Goal: Task Accomplishment & Management: Manage account settings

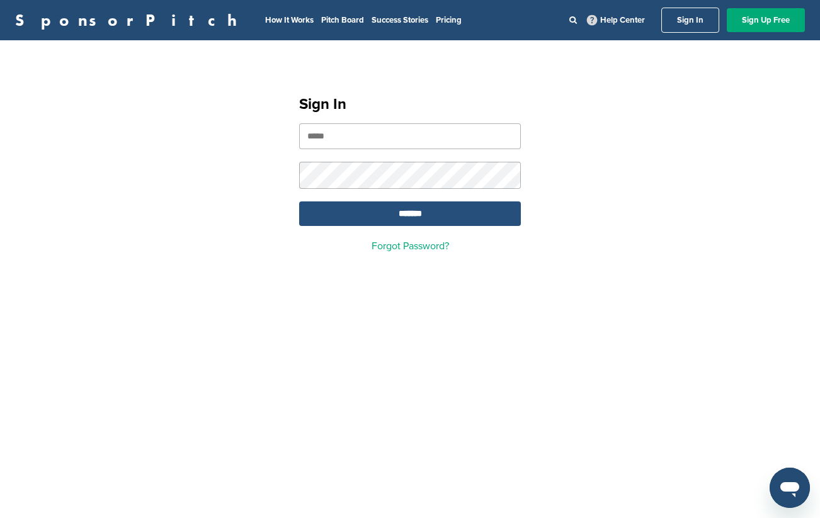
type input "**********"
drag, startPoint x: 425, startPoint y: 222, endPoint x: 430, endPoint y: 101, distance: 120.4
click at [425, 222] on input "*******" at bounding box center [410, 214] width 222 height 25
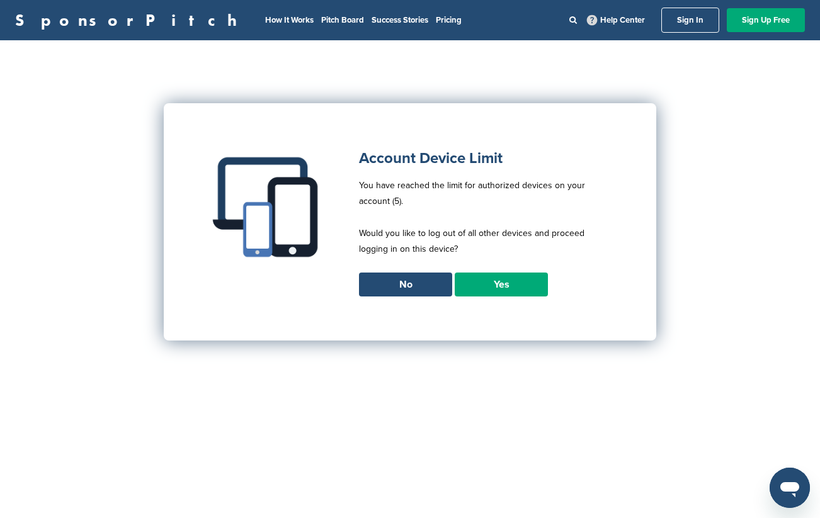
click at [491, 281] on link "Yes" at bounding box center [501, 285] width 93 height 24
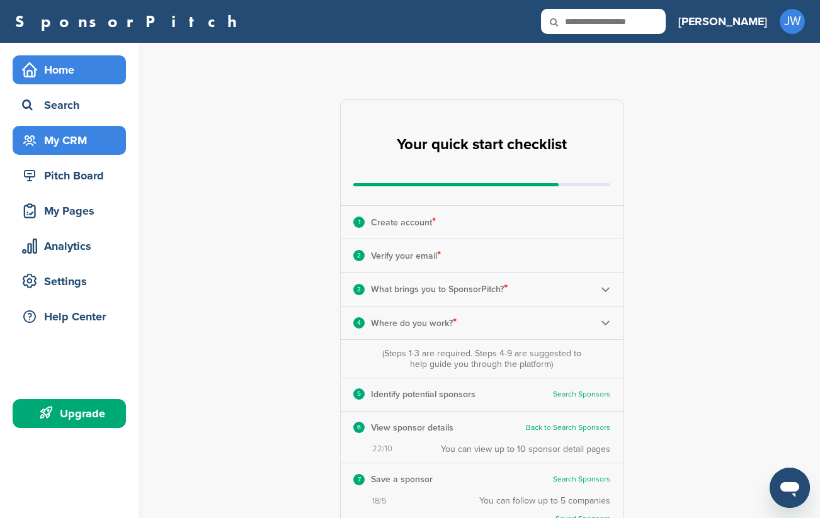
click at [86, 142] on div "My CRM" at bounding box center [72, 140] width 107 height 23
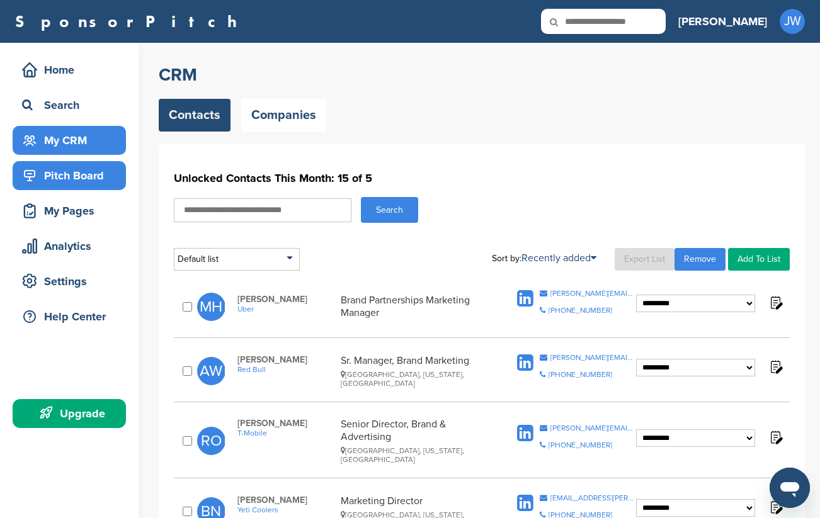
click at [72, 173] on div "Pitch Board" at bounding box center [72, 175] width 107 height 23
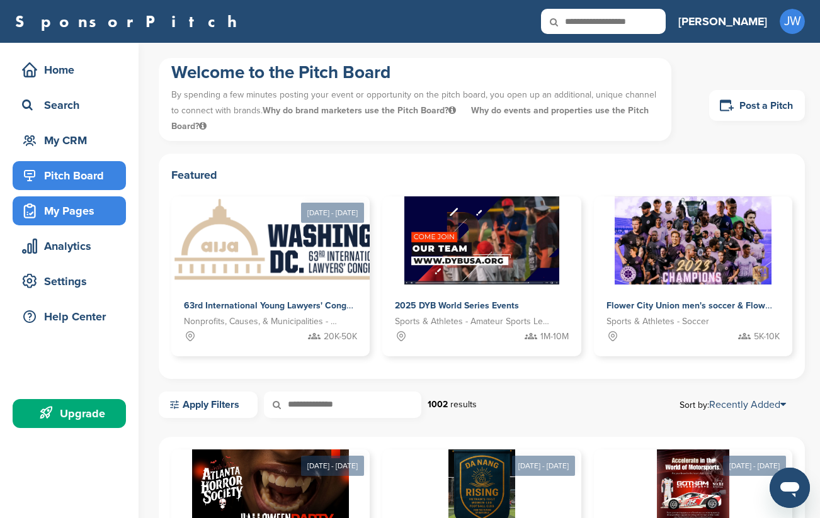
click at [81, 208] on div "My Pages" at bounding box center [72, 211] width 107 height 23
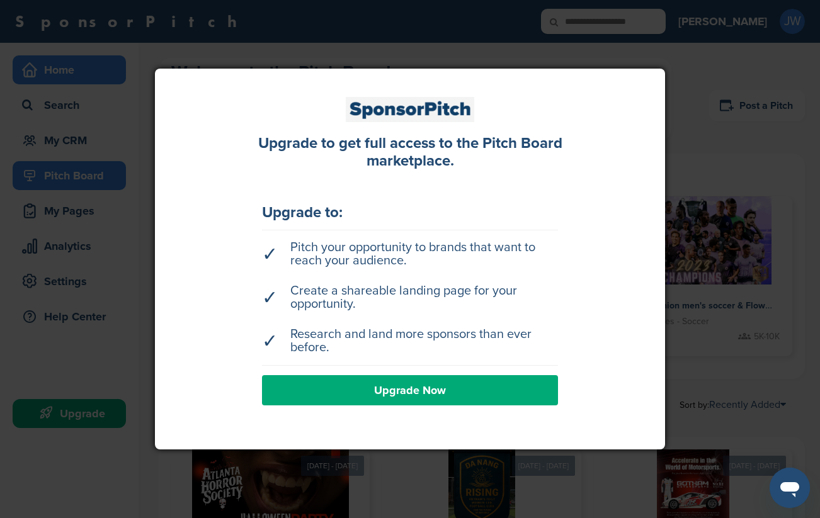
click at [100, 64] on div at bounding box center [410, 259] width 820 height 518
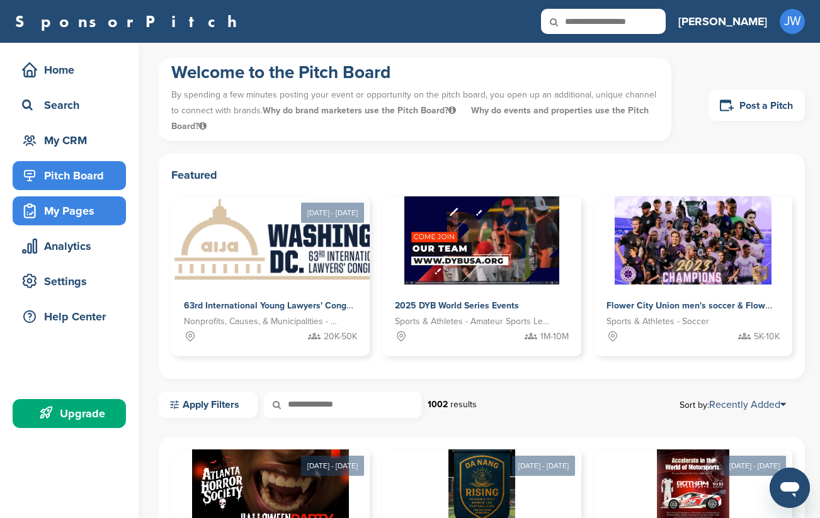
click at [74, 206] on div "My Pages" at bounding box center [72, 211] width 107 height 23
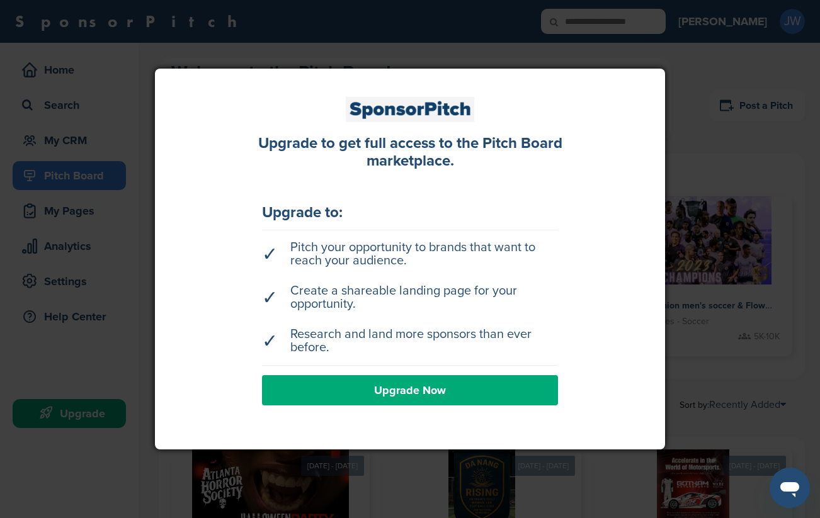
click at [188, 67] on div at bounding box center [410, 259] width 820 height 518
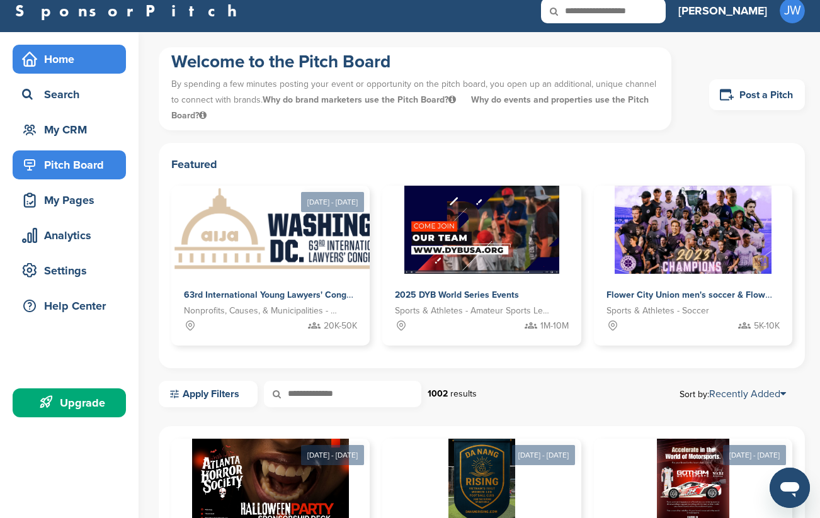
click at [55, 57] on div "Home" at bounding box center [72, 59] width 107 height 23
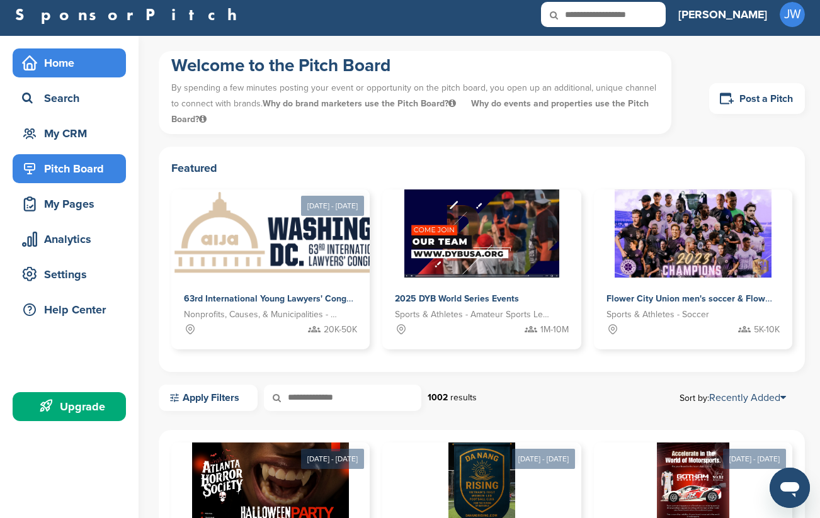
scroll to position [9, 0]
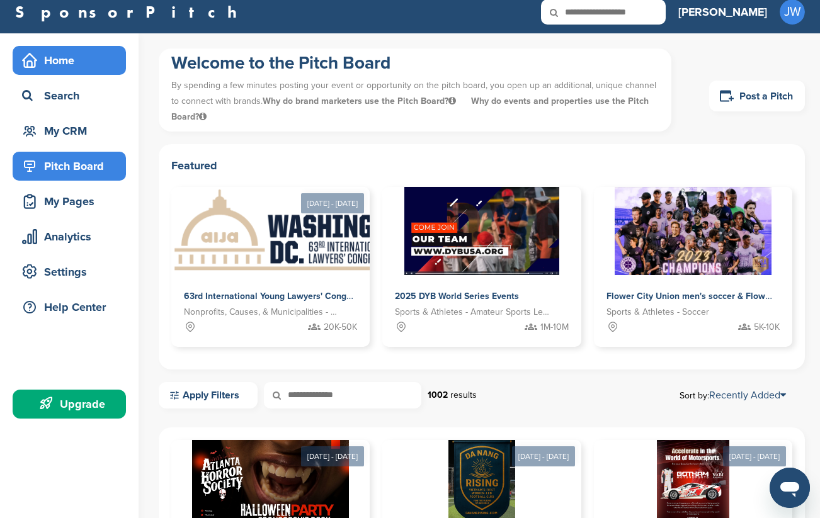
click at [60, 57] on div "Home" at bounding box center [72, 60] width 107 height 23
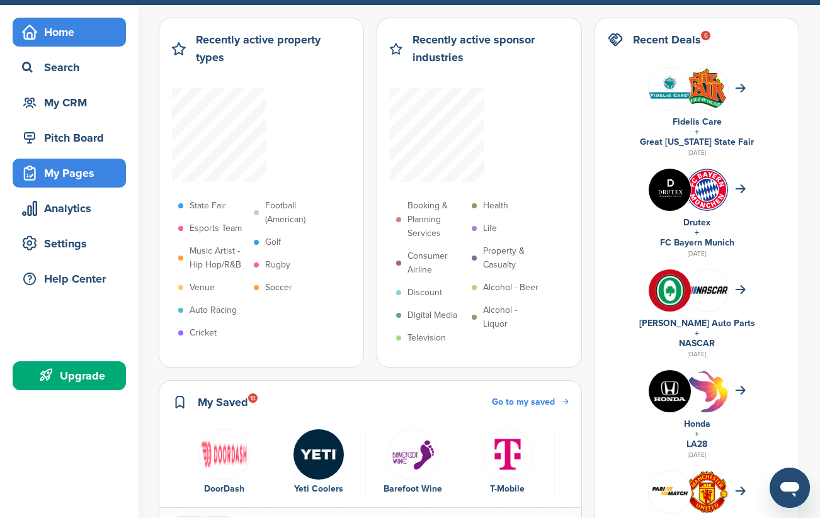
click at [66, 173] on div "My Pages" at bounding box center [72, 173] width 107 height 23
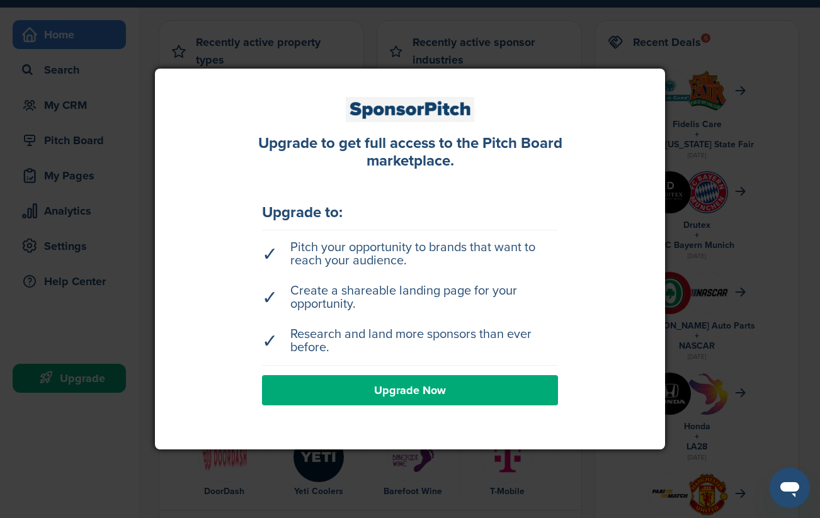
scroll to position [35, 0]
click at [173, 41] on div at bounding box center [410, 259] width 820 height 518
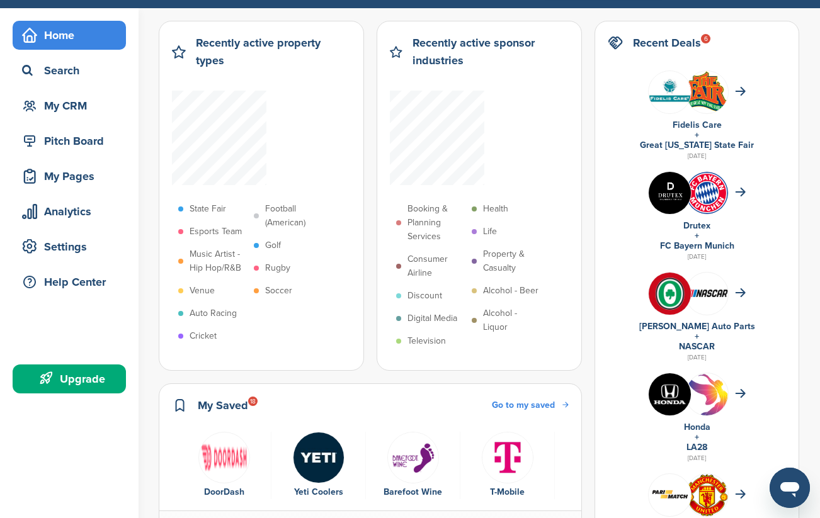
scroll to position [0, 0]
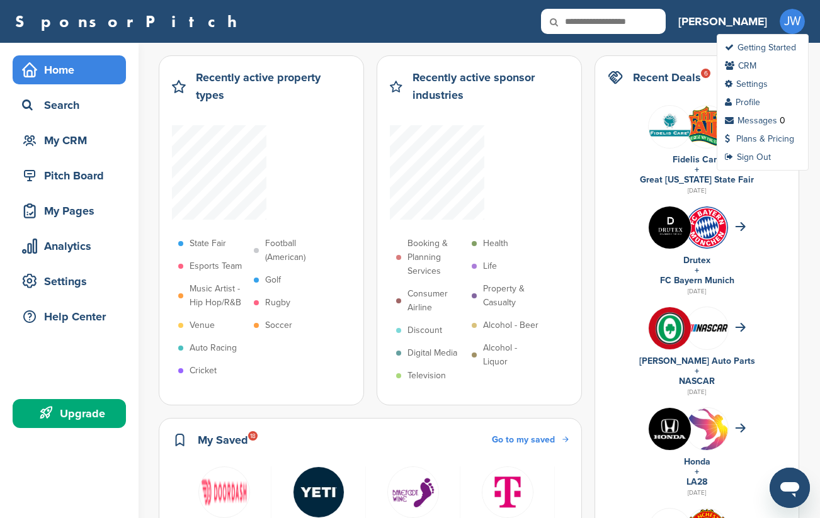
click at [794, 19] on span "JW" at bounding box center [792, 21] width 25 height 25
click at [752, 100] on link "Profile" at bounding box center [742, 102] width 35 height 11
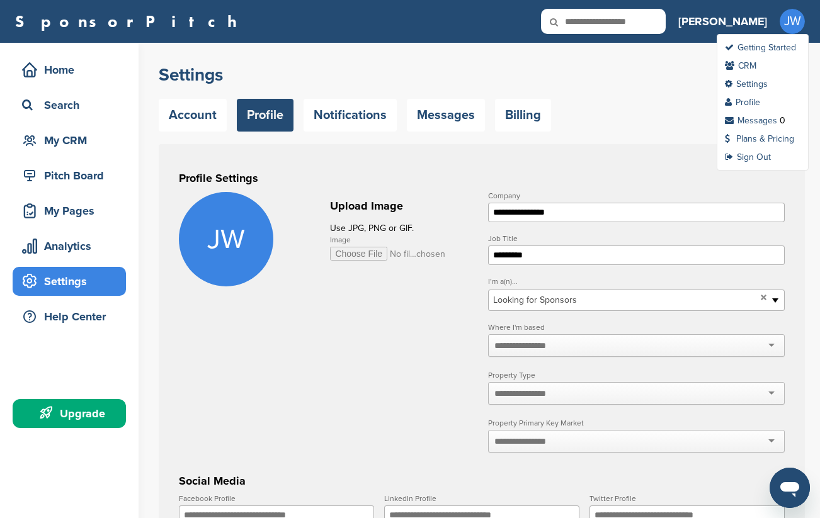
click at [788, 23] on span "JW" at bounding box center [792, 21] width 25 height 25
click at [751, 83] on link "Settings" at bounding box center [746, 84] width 43 height 11
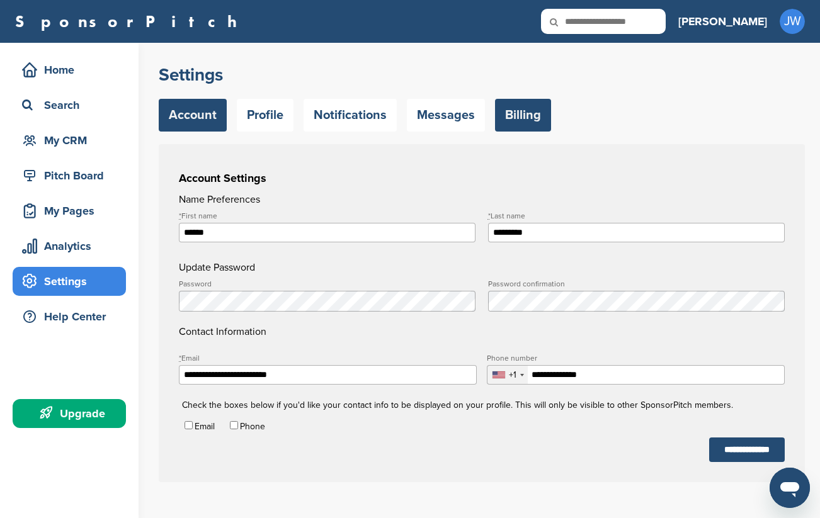
click at [539, 124] on link "Billing" at bounding box center [523, 115] width 56 height 33
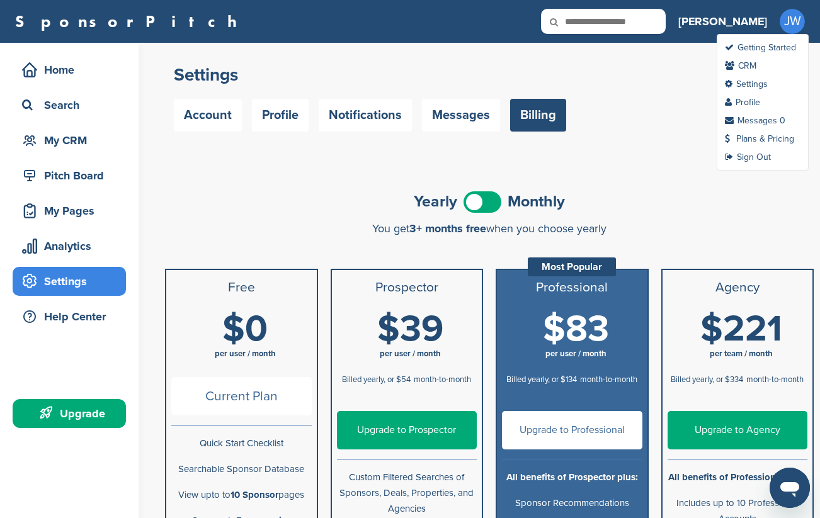
click at [789, 27] on span "JW" at bounding box center [792, 21] width 25 height 25
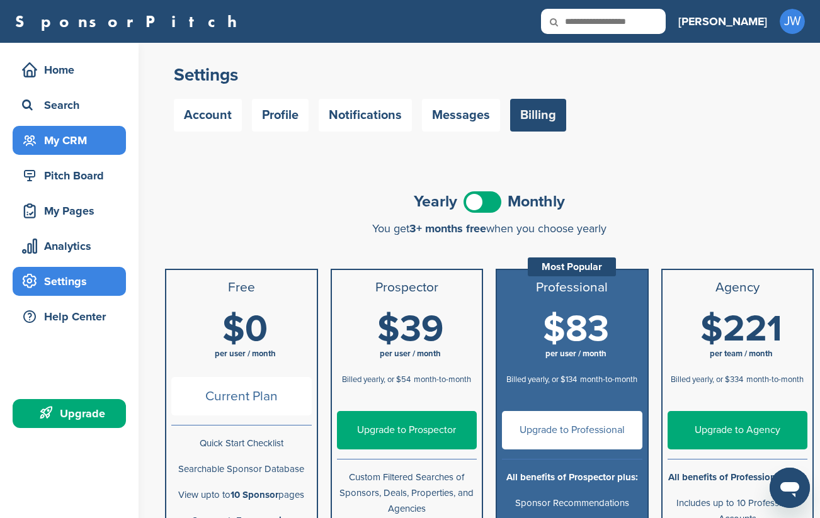
click at [57, 137] on div "My CRM" at bounding box center [72, 140] width 107 height 23
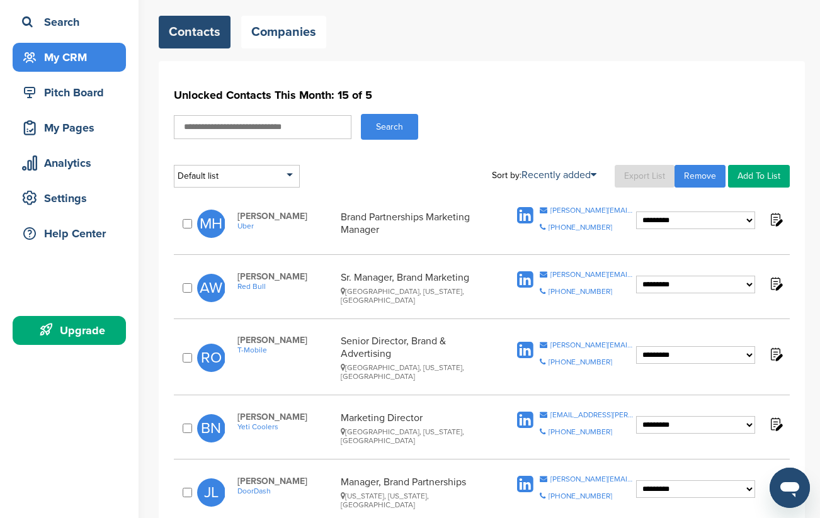
scroll to position [71, 0]
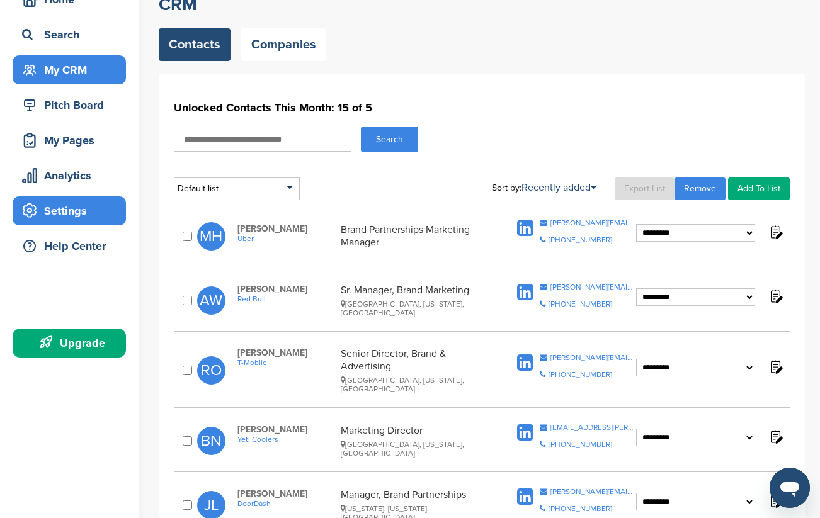
click at [76, 201] on div "Settings" at bounding box center [72, 211] width 107 height 23
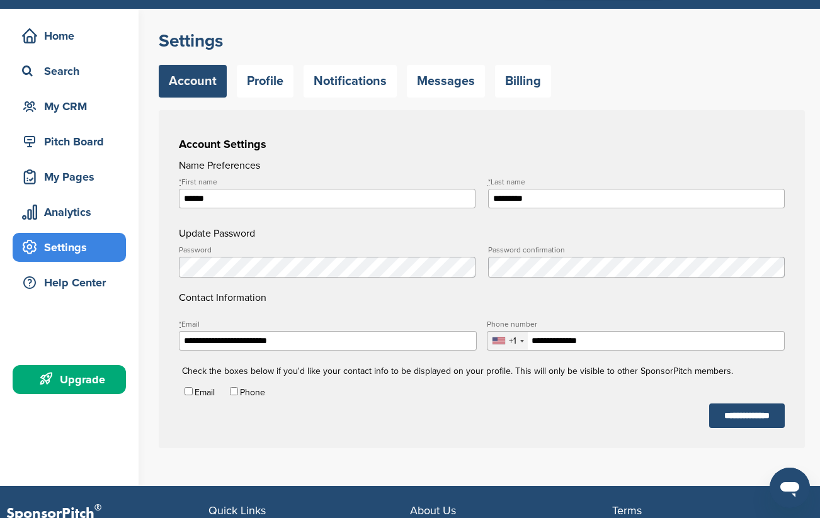
scroll to position [47, 0]
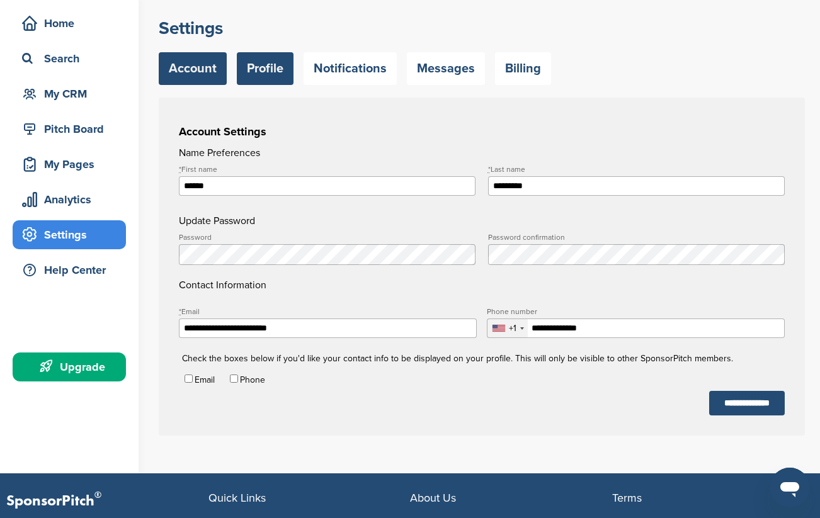
click at [245, 64] on link "Profile" at bounding box center [265, 68] width 57 height 33
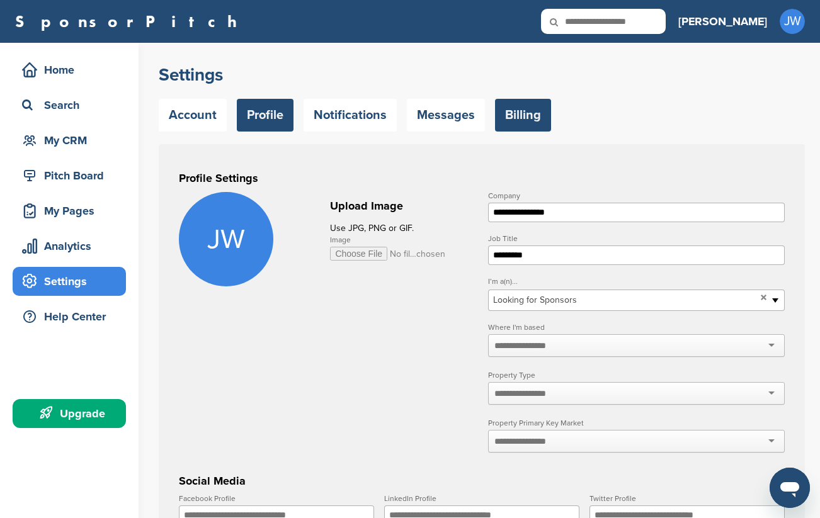
click at [513, 112] on link "Billing" at bounding box center [523, 115] width 56 height 33
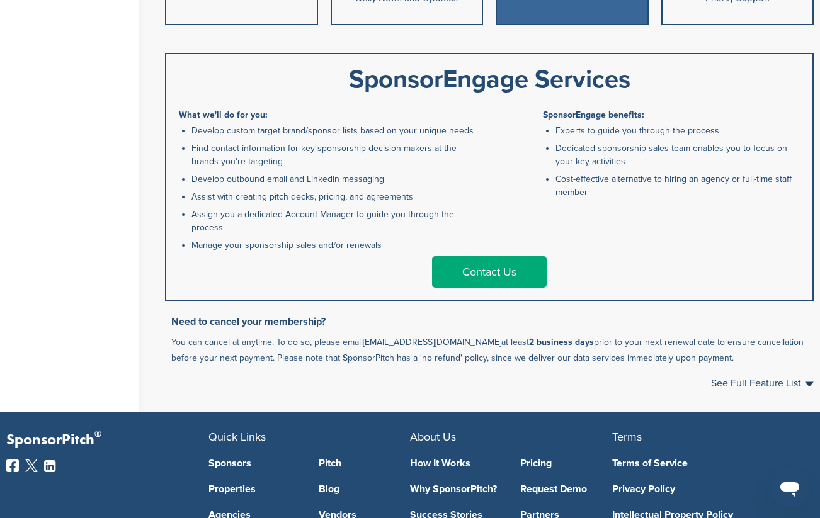
scroll to position [616, 0]
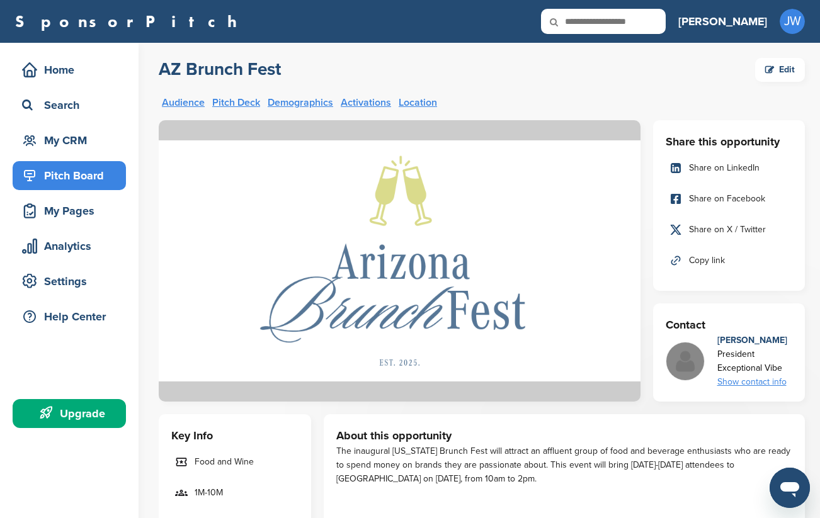
click at [57, 166] on div "Pitch Board" at bounding box center [72, 175] width 107 height 23
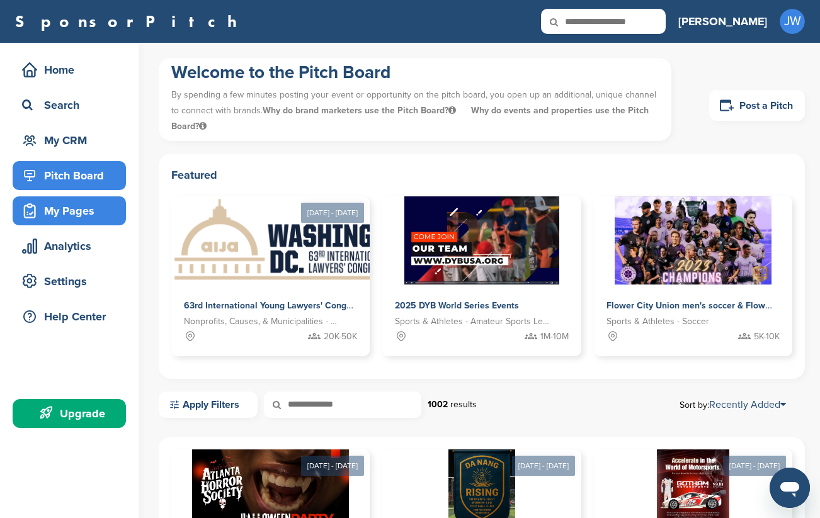
click at [60, 207] on div "My Pages" at bounding box center [72, 211] width 107 height 23
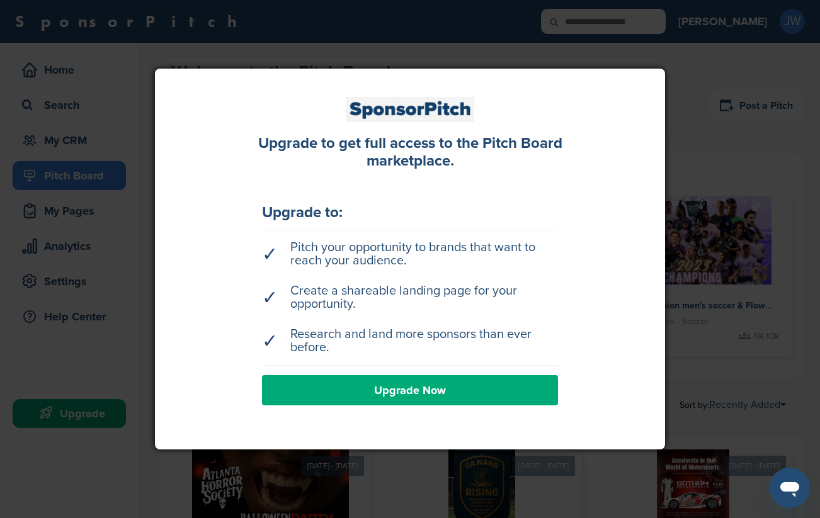
click at [96, 199] on div at bounding box center [410, 259] width 820 height 518
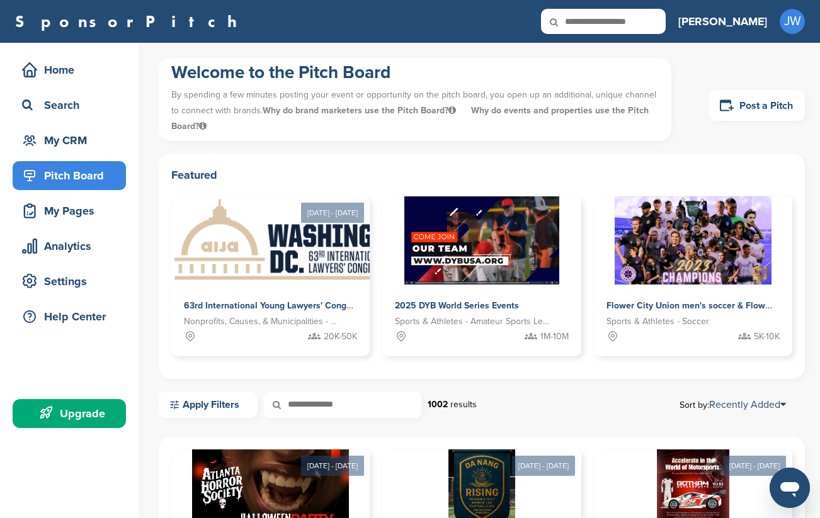
click at [71, 170] on div "Pitch Board" at bounding box center [72, 175] width 107 height 23
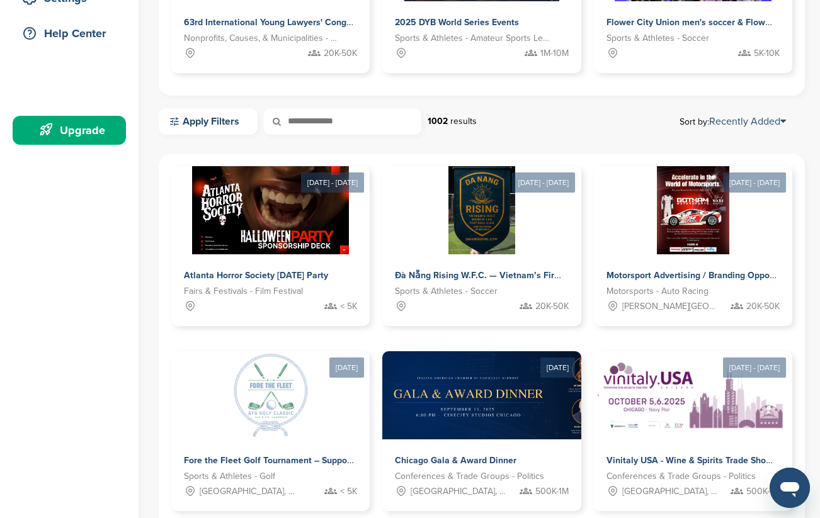
scroll to position [385, 0]
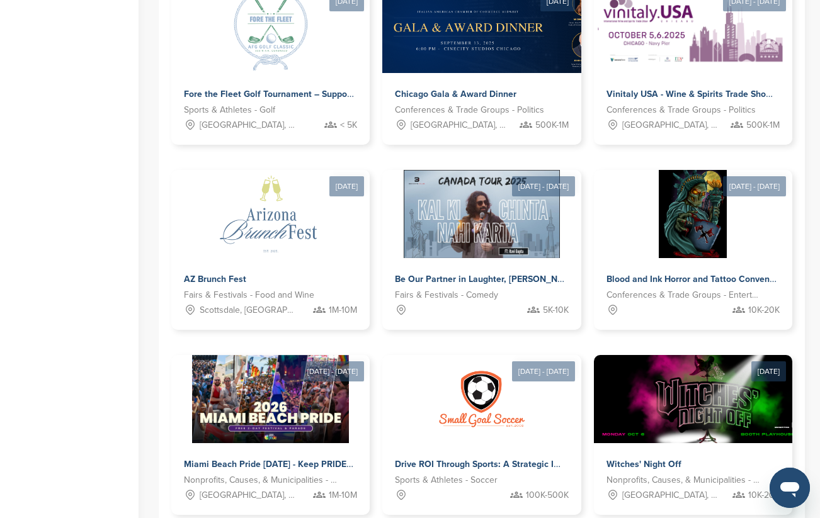
scroll to position [772, 0]
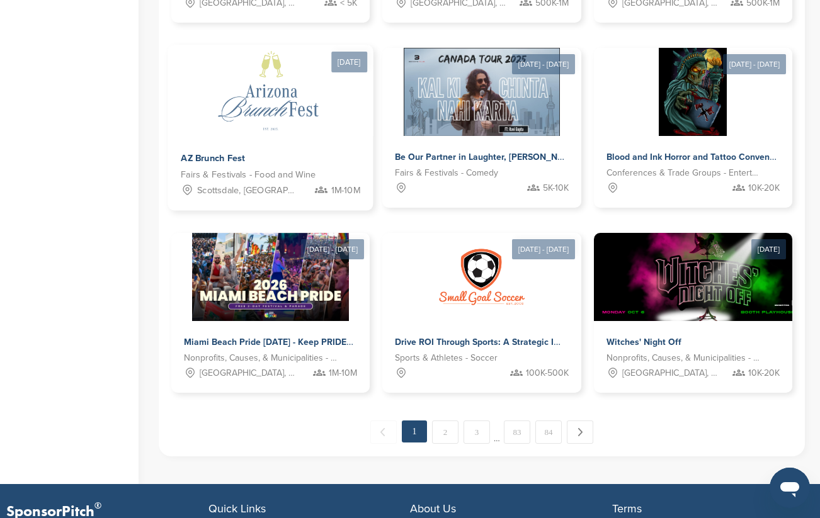
click at [352, 190] on span "1M-10M" at bounding box center [346, 190] width 30 height 14
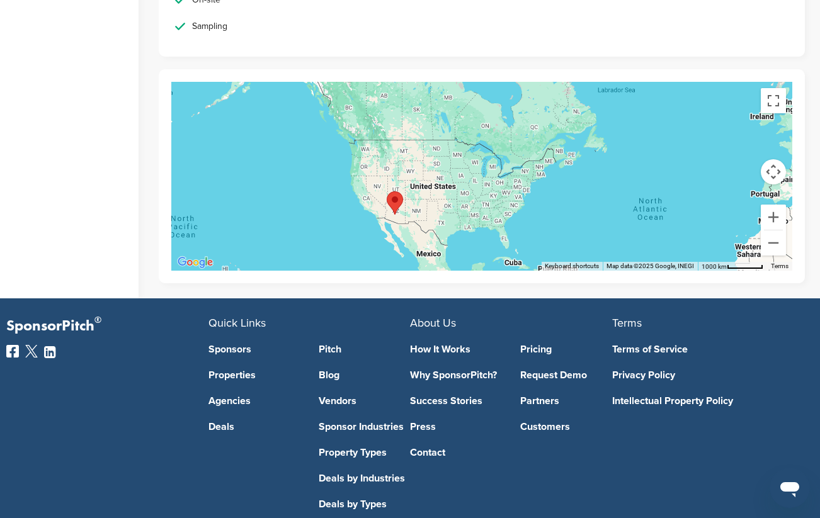
scroll to position [2650, 0]
